Goal: Find specific page/section: Find specific page/section

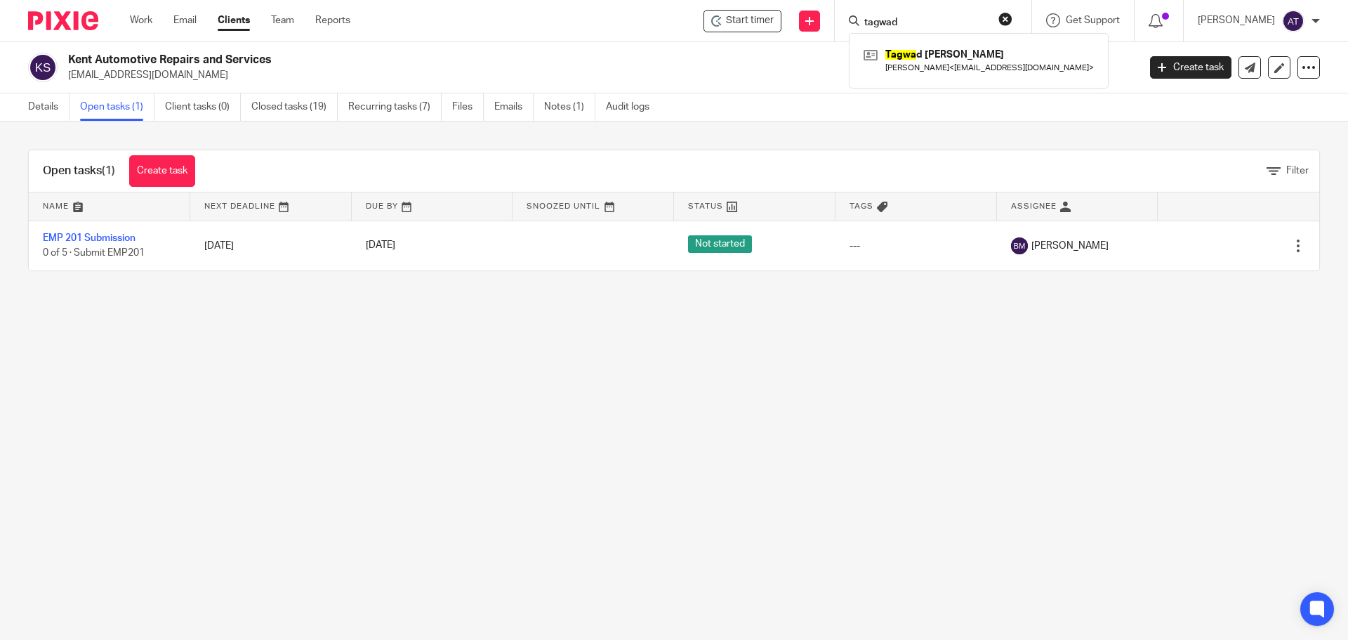
type input "tagwad"
click button "submit" at bounding box center [0, 0] width 0 height 0
click at [940, 54] on link at bounding box center [978, 60] width 237 height 32
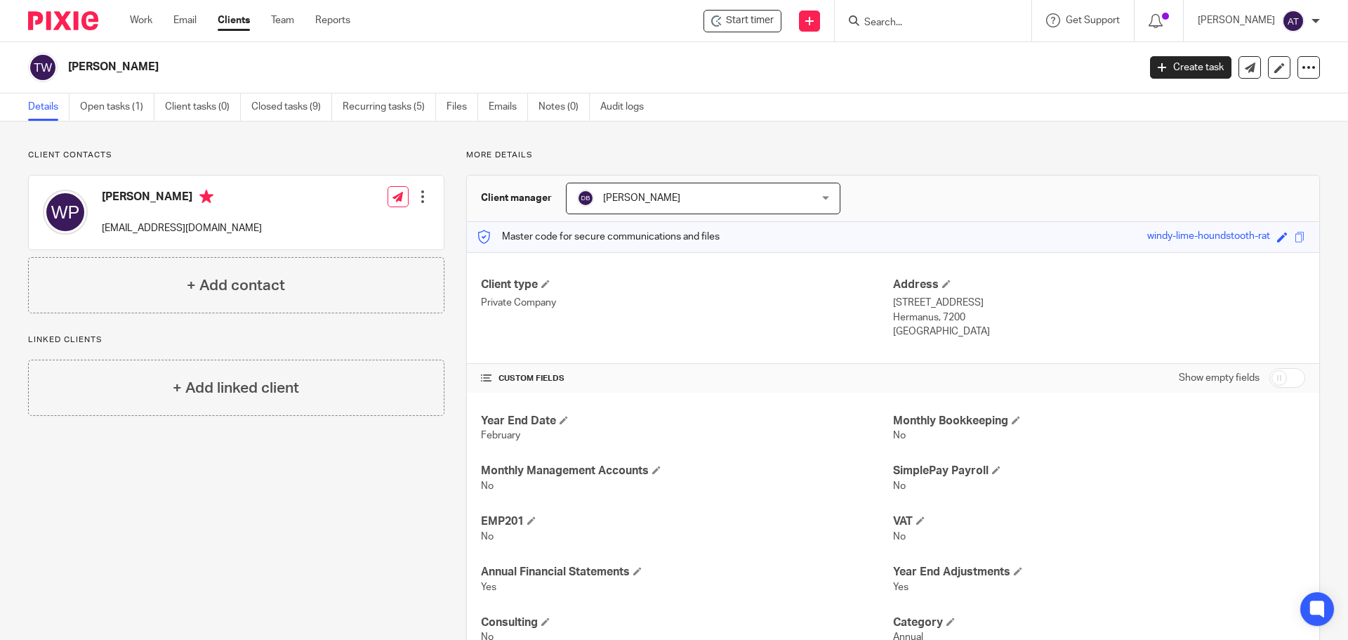
click at [237, 527] on div "Client contacts [PERSON_NAME] [EMAIL_ADDRESS][DOMAIN_NAME] Edit contact Create …" at bounding box center [225, 509] width 438 height 718
